Goal: Task Accomplishment & Management: Use online tool/utility

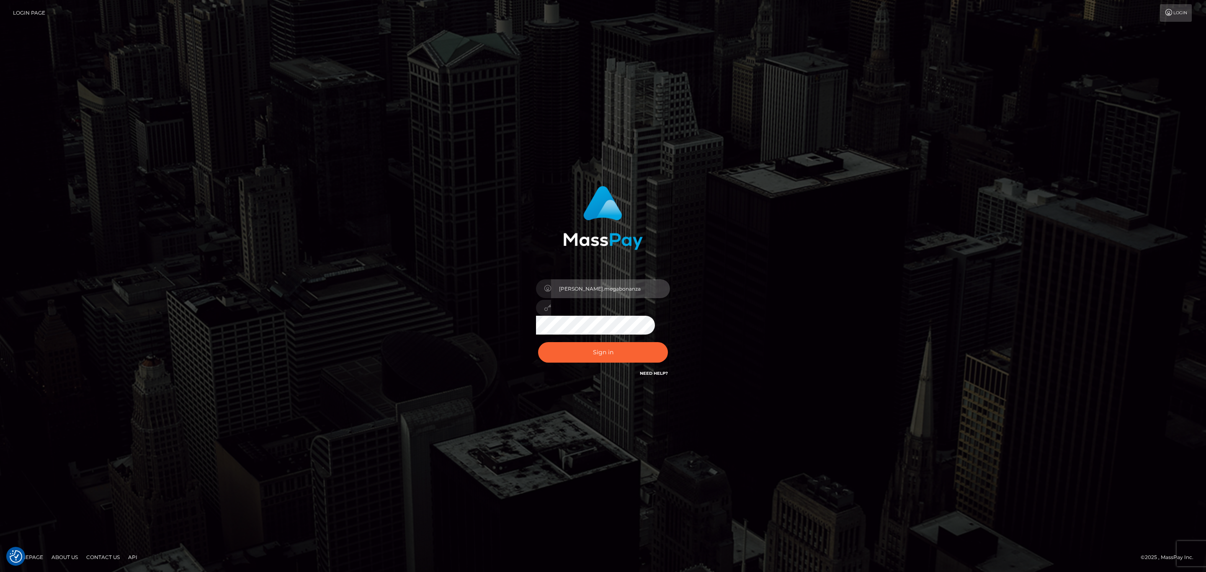
click at [597, 285] on input "sean.megabonanza" at bounding box center [610, 288] width 119 height 19
type input "Sean.silversocial1"
click at [623, 352] on button "Sign in" at bounding box center [603, 352] width 130 height 21
click at [619, 289] on input "sean.megabonanza" at bounding box center [610, 288] width 119 height 19
type input "Sean.silversocial1"
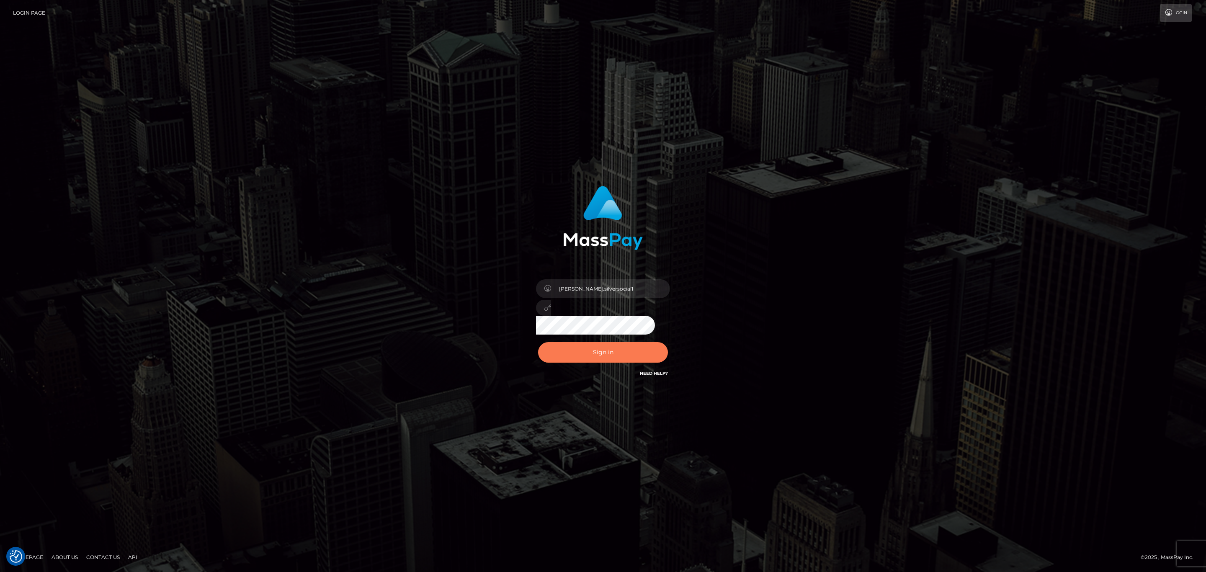
click at [621, 349] on button "Sign in" at bounding box center [603, 352] width 130 height 21
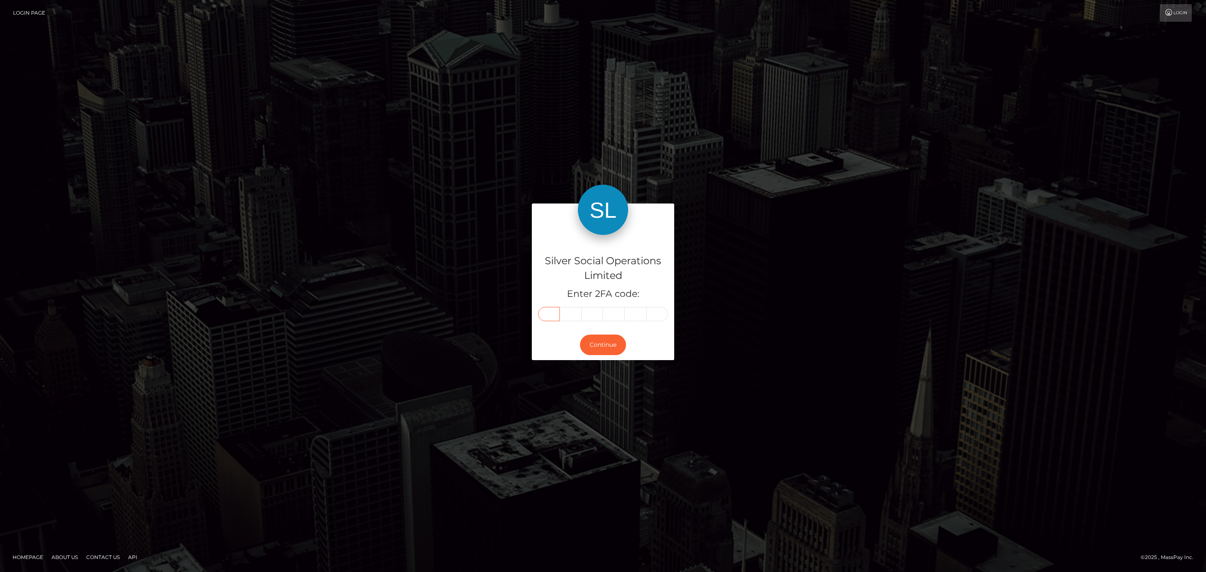
click at [546, 316] on input "text" at bounding box center [549, 314] width 22 height 14
paste input "0"
type input "0"
type input "3"
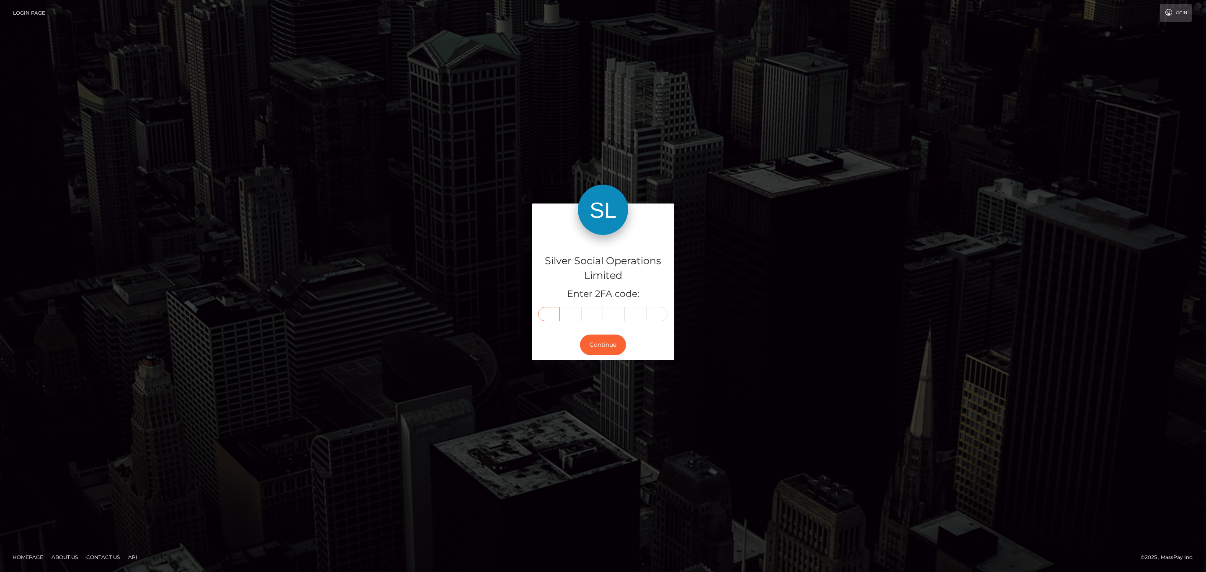
type input "2"
type input "5"
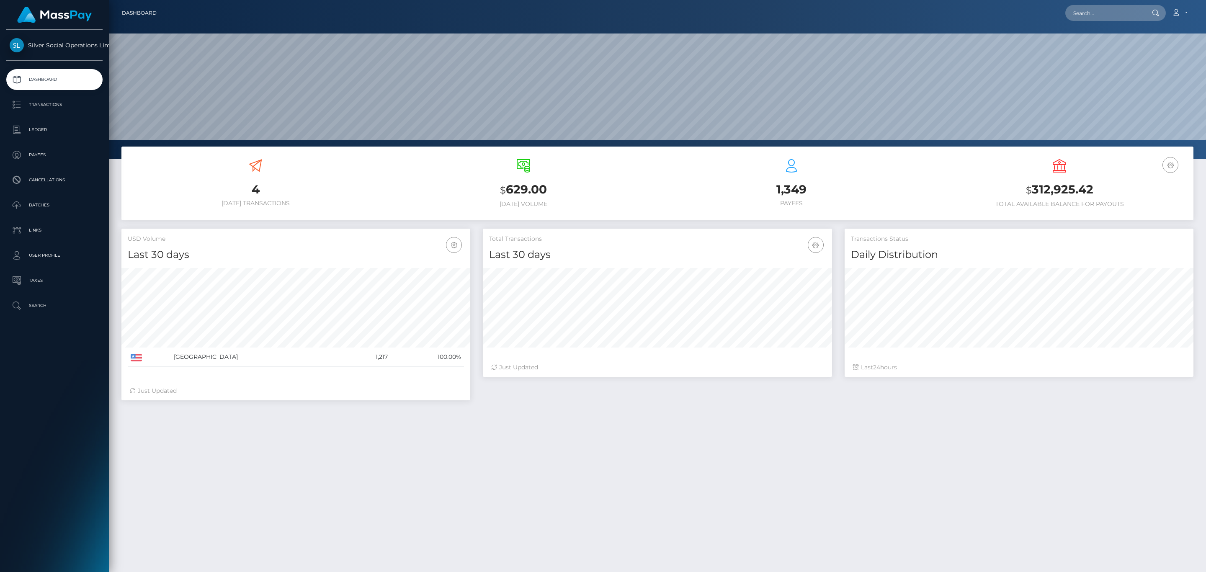
scroll to position [148, 348]
click at [68, 110] on p "Transactions" at bounding box center [55, 104] width 90 height 13
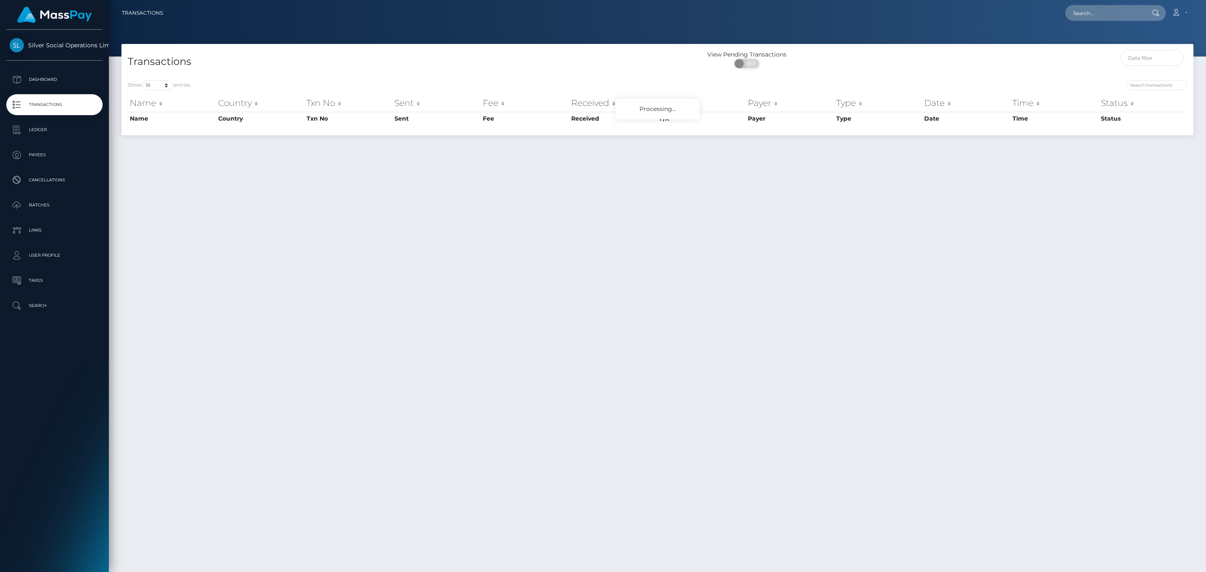
click at [756, 63] on span "OFF" at bounding box center [749, 63] width 21 height 9
checkbox input "true"
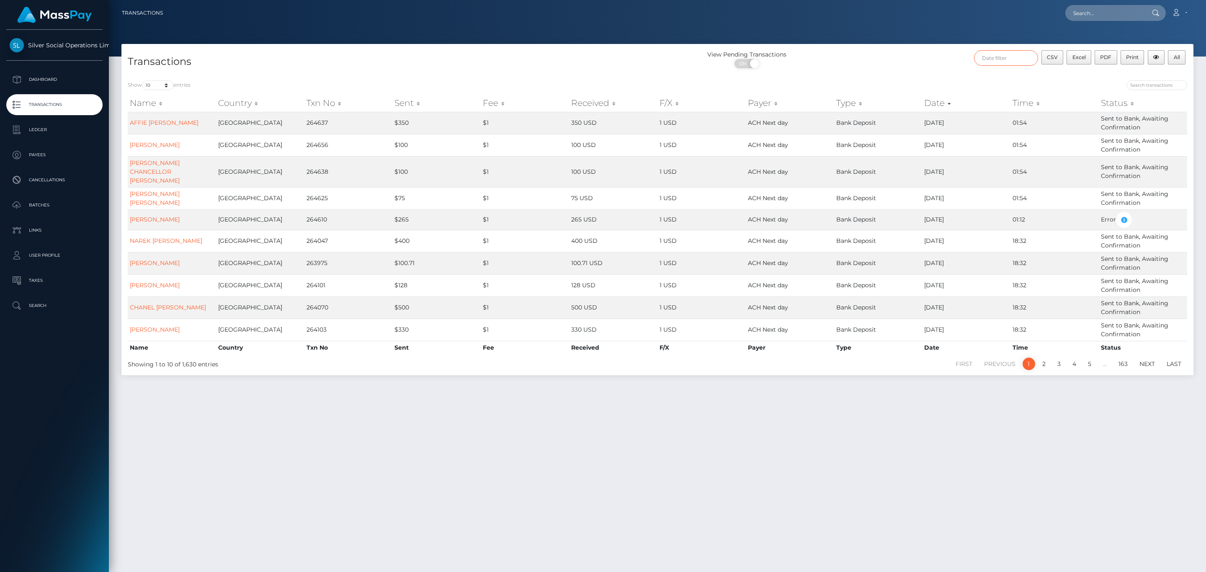
click at [1009, 55] on input "text" at bounding box center [1006, 57] width 64 height 15
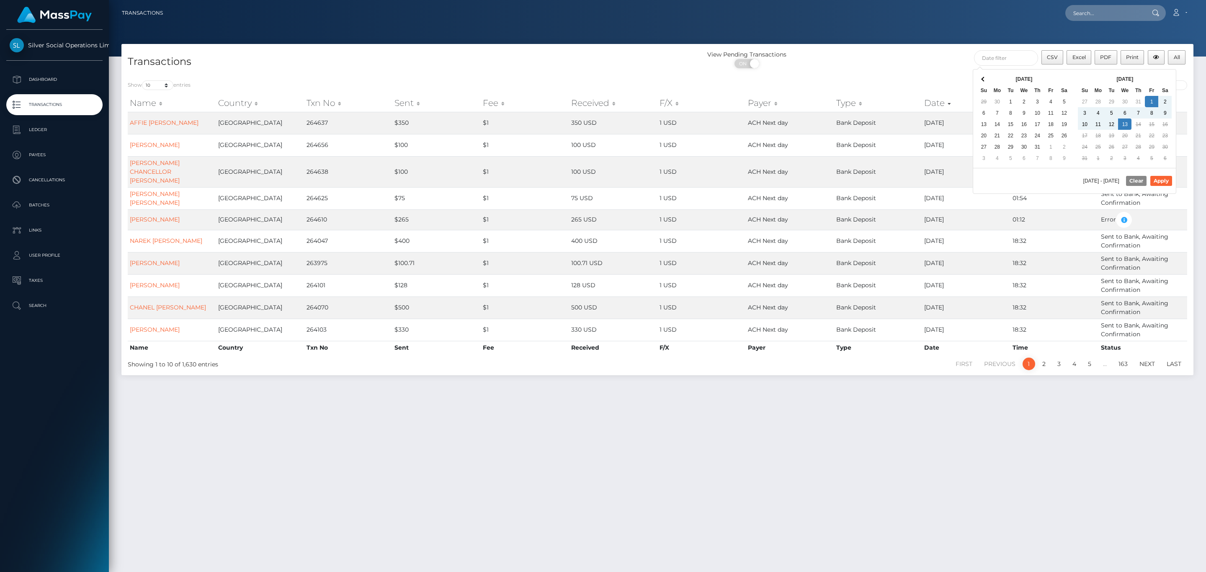
click at [1160, 175] on div "08/01/2025 - 08/13/2025 Clear Apply" at bounding box center [1074, 181] width 203 height 26
click at [1162, 181] on button "Apply" at bounding box center [1161, 181] width 22 height 10
type input "08/01/2025 - 08/13/2025"
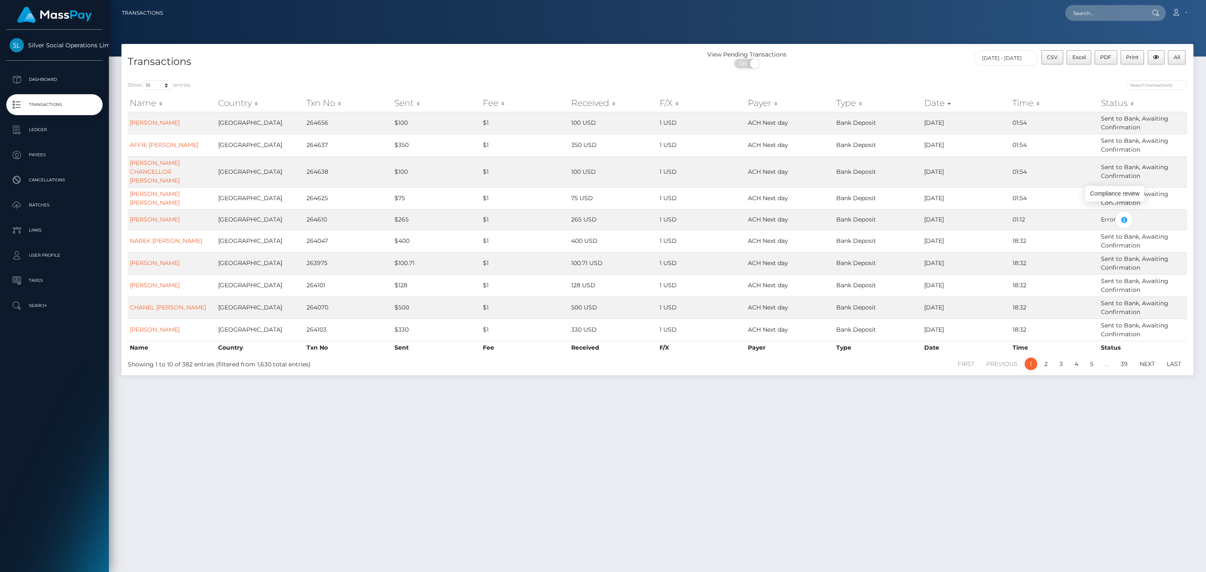
click at [934, 63] on div "CSV Excel PDF Print All 08/01/2025 - 08/13/2025" at bounding box center [1059, 61] width 268 height 22
click at [1177, 63] on button "All" at bounding box center [1177, 57] width 18 height 14
